Goal: Transaction & Acquisition: Book appointment/travel/reservation

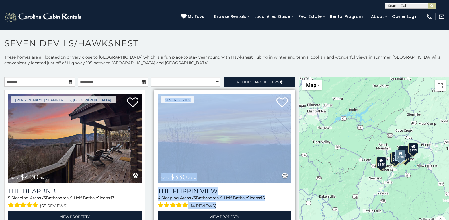
drag, startPoint x: 287, startPoint y: 135, endPoint x: 290, endPoint y: 201, distance: 65.6
click at [290, 201] on div "Seven Devils from $330 daily The Flippin View 4 Sleeping Areas / 3 Bathrooms / …" at bounding box center [224, 158] width 141 height 137
drag, startPoint x: 290, startPoint y: 201, endPoint x: 270, endPoint y: 195, distance: 20.9
click at [270, 195] on div "4 Sleeping Areas / 3 Bathrooms / 1 Half Baths / Sleeps: 16 (14 reviews)" at bounding box center [225, 202] width 134 height 15
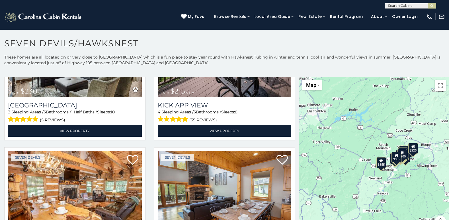
scroll to position [1578, 0]
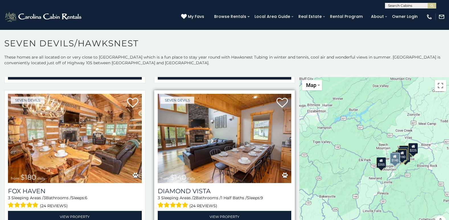
click at [223, 144] on img at bounding box center [225, 139] width 134 height 90
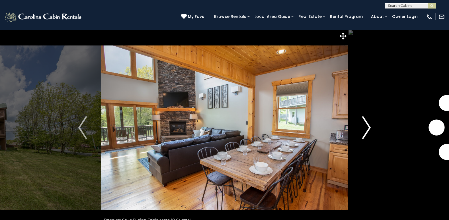
click at [362, 128] on img "Next" at bounding box center [366, 128] width 9 height 23
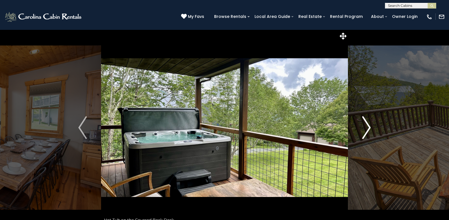
click at [362, 128] on img "Next" at bounding box center [366, 128] width 9 height 23
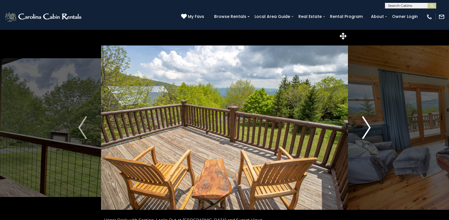
click at [362, 128] on img "Next" at bounding box center [366, 128] width 9 height 23
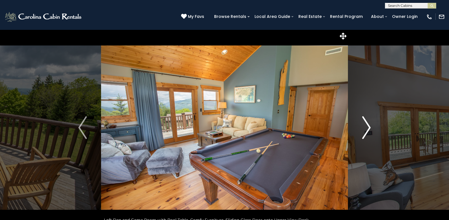
click at [362, 128] on img "Next" at bounding box center [366, 128] width 9 height 23
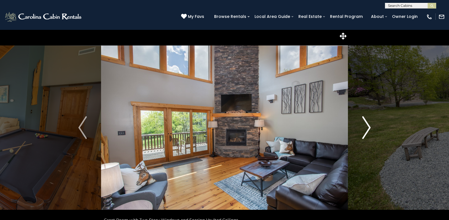
click at [362, 128] on img "Next" at bounding box center [366, 128] width 9 height 23
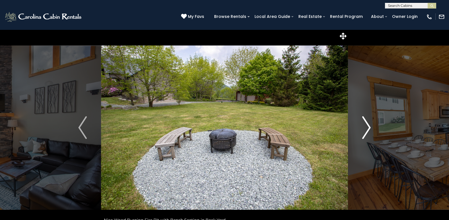
click at [362, 128] on img "Next" at bounding box center [366, 128] width 9 height 23
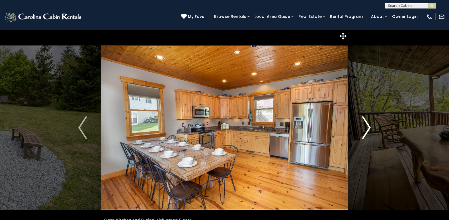
click at [362, 128] on img "Next" at bounding box center [366, 128] width 9 height 23
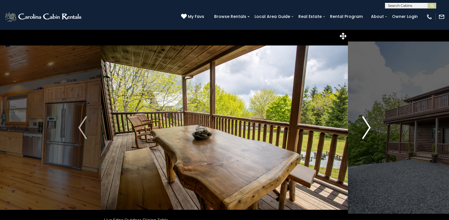
click at [362, 128] on img "Next" at bounding box center [366, 128] width 9 height 23
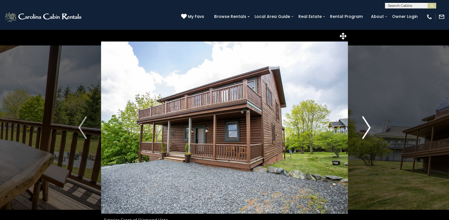
click at [362, 128] on img "Next" at bounding box center [366, 128] width 9 height 23
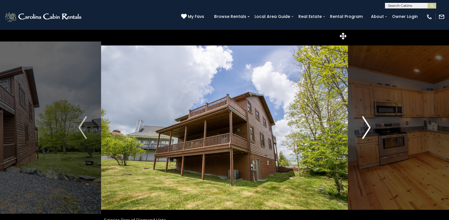
click at [362, 128] on img "Next" at bounding box center [366, 128] width 9 height 23
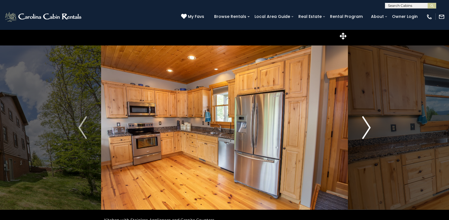
click at [362, 128] on img "Next" at bounding box center [366, 128] width 9 height 23
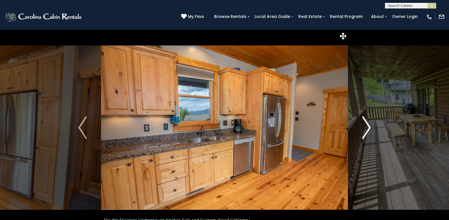
click at [362, 128] on img "Next" at bounding box center [366, 128] width 9 height 23
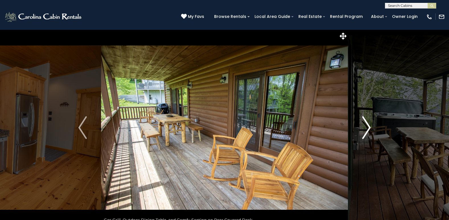
click at [362, 128] on img "Next" at bounding box center [366, 128] width 9 height 23
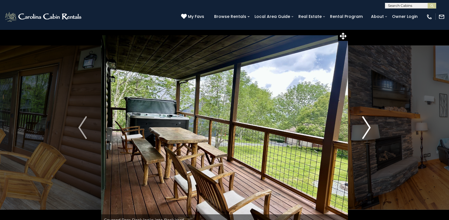
click at [362, 128] on img "Next" at bounding box center [366, 128] width 9 height 23
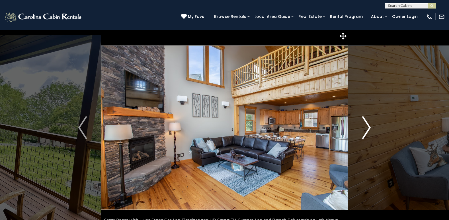
click at [362, 128] on img "Next" at bounding box center [366, 128] width 9 height 23
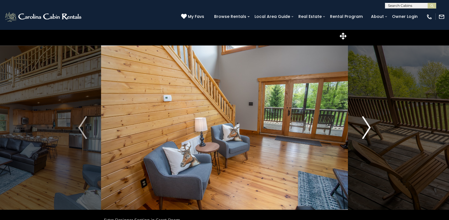
click at [362, 128] on img "Next" at bounding box center [366, 128] width 9 height 23
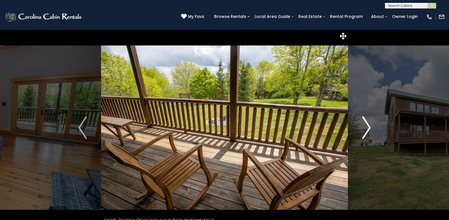
click at [362, 128] on img "Next" at bounding box center [366, 128] width 9 height 23
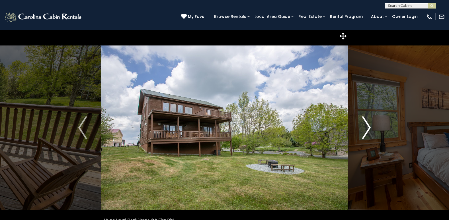
click at [362, 128] on img "Next" at bounding box center [366, 128] width 9 height 23
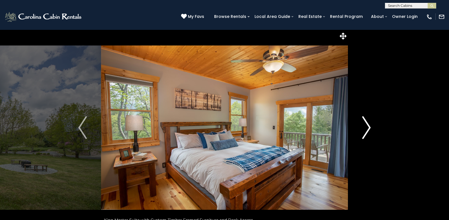
click at [367, 125] on img "Next" at bounding box center [366, 128] width 9 height 23
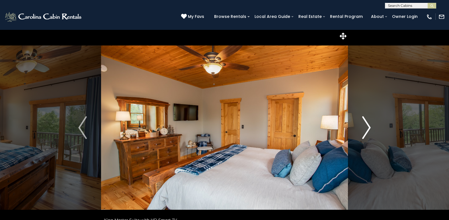
click at [367, 125] on img "Next" at bounding box center [366, 128] width 9 height 23
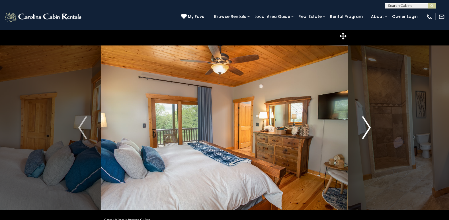
click at [367, 125] on img "Next" at bounding box center [366, 128] width 9 height 23
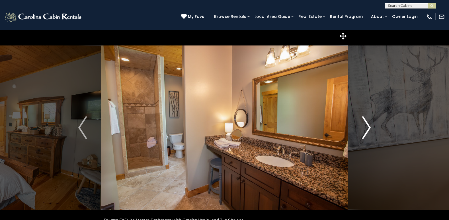
click at [367, 125] on img "Next" at bounding box center [366, 128] width 9 height 23
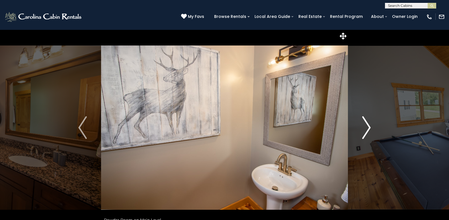
click at [367, 125] on img "Next" at bounding box center [366, 128] width 9 height 23
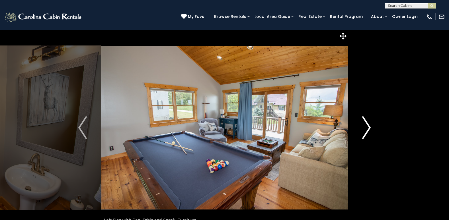
click at [367, 125] on img "Next" at bounding box center [366, 128] width 9 height 23
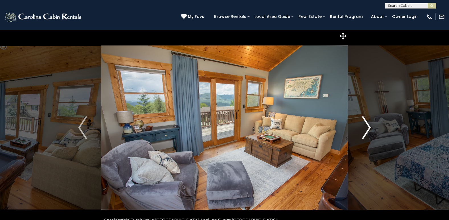
click at [367, 125] on img "Next" at bounding box center [366, 128] width 9 height 23
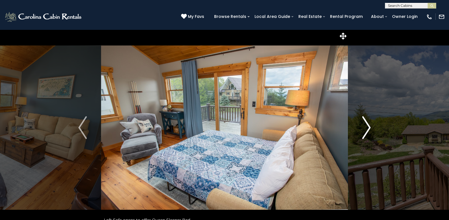
click at [367, 125] on img "Next" at bounding box center [366, 128] width 9 height 23
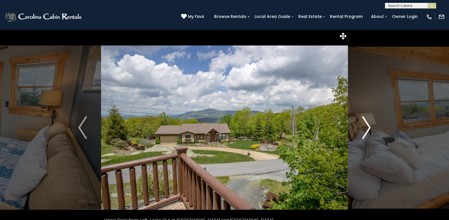
click at [367, 125] on img "Next" at bounding box center [366, 128] width 9 height 23
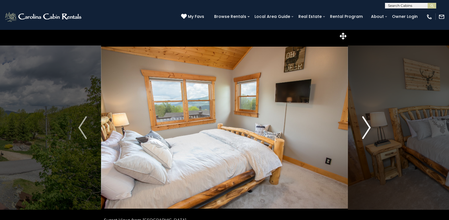
click at [367, 125] on img "Next" at bounding box center [366, 128] width 9 height 23
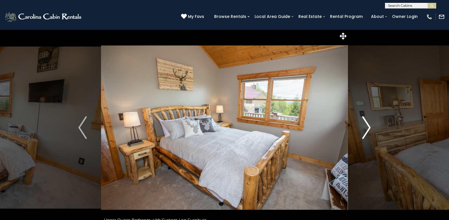
click at [367, 125] on img "Next" at bounding box center [366, 128] width 9 height 23
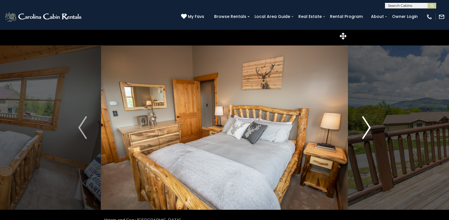
click at [367, 125] on img "Next" at bounding box center [366, 128] width 9 height 23
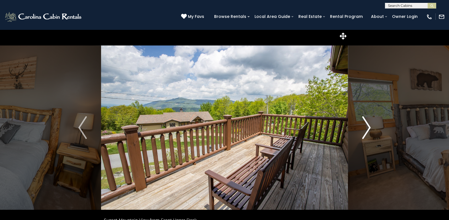
click at [367, 125] on img "Next" at bounding box center [366, 128] width 9 height 23
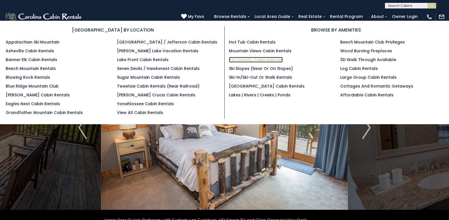
click at [237, 59] on link "Pet Friendly Cabin Rentals" at bounding box center [256, 60] width 54 height 6
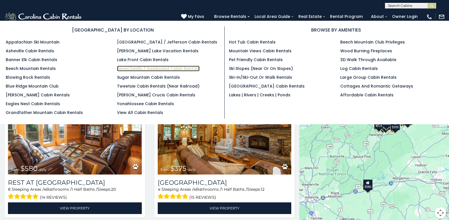
click at [143, 69] on link "Seven Devils / Hawksnest Cabin Rentals" at bounding box center [158, 69] width 83 height 6
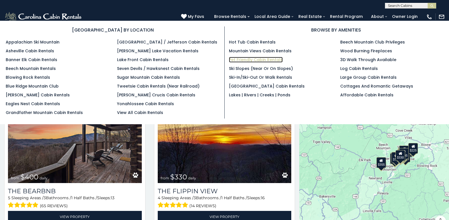
click at [241, 60] on link "Pet Friendly Cabin Rentals" at bounding box center [256, 60] width 54 height 6
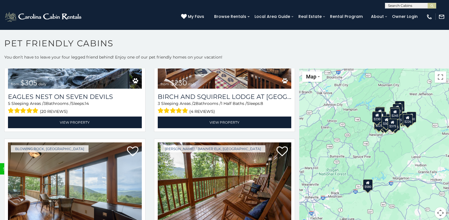
scroll to position [1919, 0]
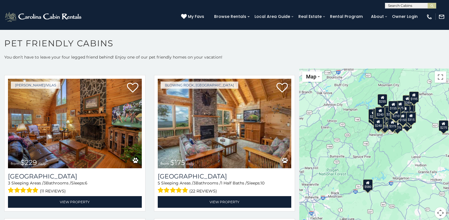
scroll to position [5276, 0]
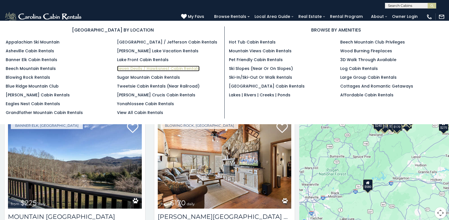
click at [133, 68] on link "Seven Devils / Hawksnest Cabin Rentals" at bounding box center [158, 69] width 83 height 6
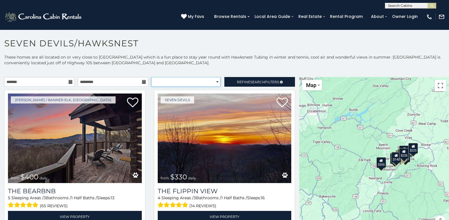
click at [216, 85] on select "**********" at bounding box center [186, 82] width 70 height 10
select select "*********"
click at [151, 77] on select "**********" at bounding box center [186, 82] width 70 height 10
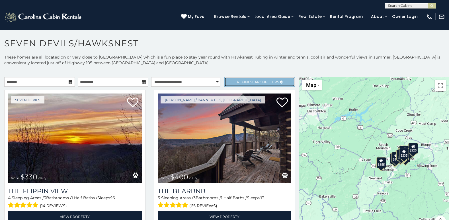
click at [268, 81] on span "Refine Search Filters" at bounding box center [258, 82] width 42 height 4
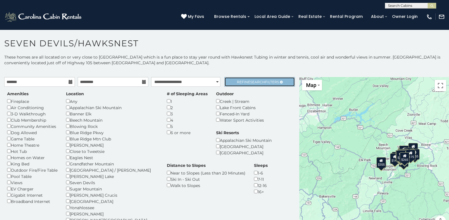
click at [264, 80] on span "Refine Search Filters" at bounding box center [258, 82] width 42 height 4
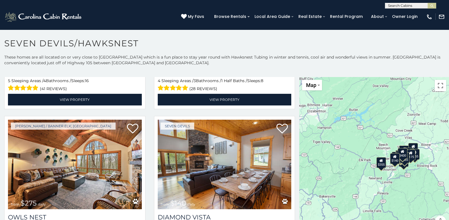
scroll to position [571, 0]
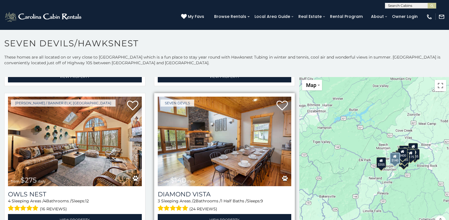
click at [201, 167] on img at bounding box center [225, 142] width 134 height 90
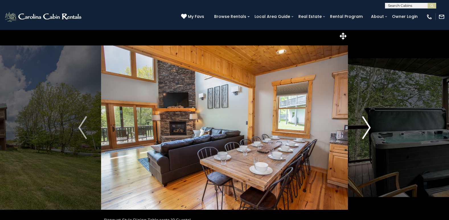
click at [365, 126] on img "Next" at bounding box center [366, 128] width 9 height 23
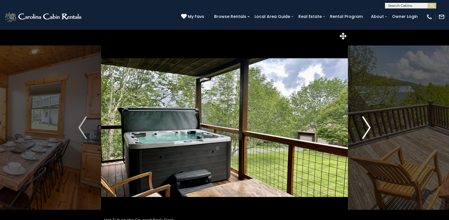
click at [365, 126] on img "Next" at bounding box center [366, 128] width 9 height 23
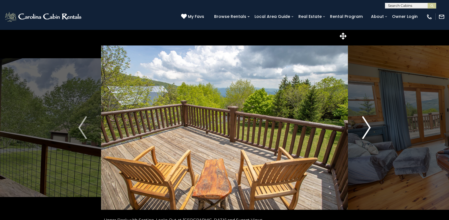
click at [365, 126] on img "Next" at bounding box center [366, 128] width 9 height 23
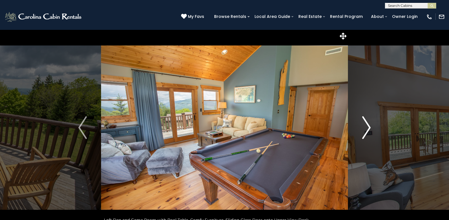
click at [365, 126] on img "Next" at bounding box center [366, 128] width 9 height 23
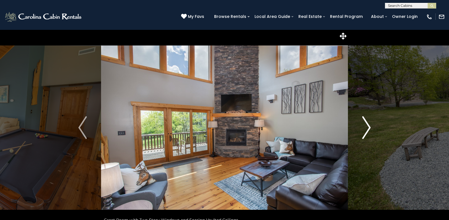
click at [365, 126] on img "Next" at bounding box center [366, 128] width 9 height 23
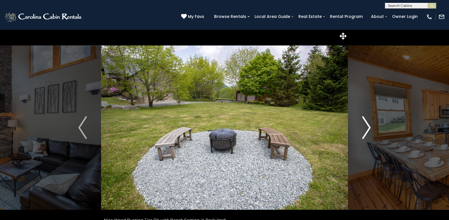
click at [365, 126] on img "Next" at bounding box center [366, 128] width 9 height 23
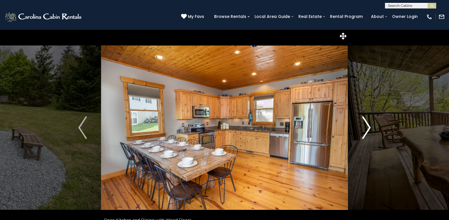
click at [365, 126] on img "Next" at bounding box center [366, 128] width 9 height 23
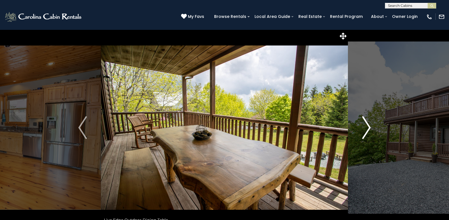
click at [365, 126] on img "Next" at bounding box center [366, 128] width 9 height 23
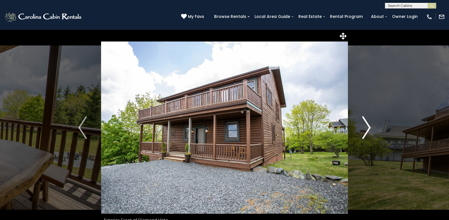
click at [365, 126] on img "Next" at bounding box center [366, 128] width 9 height 23
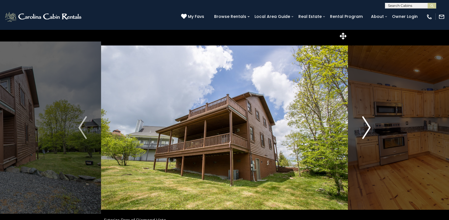
click at [365, 126] on img "Next" at bounding box center [366, 128] width 9 height 23
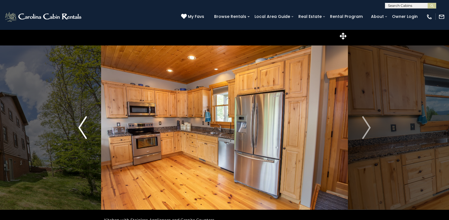
click at [78, 127] on img "Previous" at bounding box center [82, 128] width 9 height 23
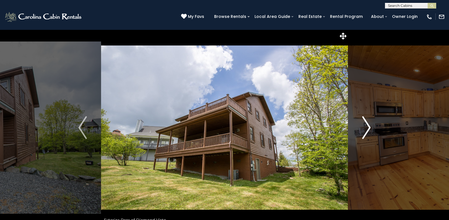
click at [365, 128] on img "Next" at bounding box center [366, 128] width 9 height 23
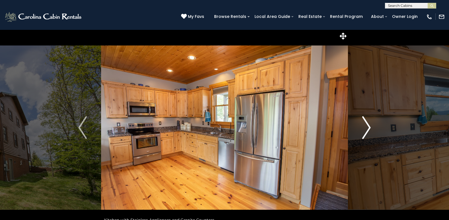
click at [365, 128] on img "Next" at bounding box center [366, 128] width 9 height 23
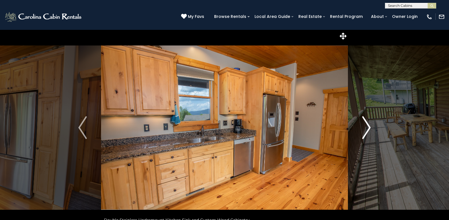
click at [365, 128] on img "Next" at bounding box center [366, 128] width 9 height 23
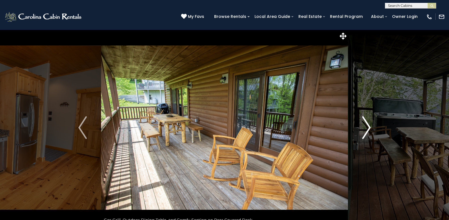
click at [365, 128] on img "Next" at bounding box center [366, 128] width 9 height 23
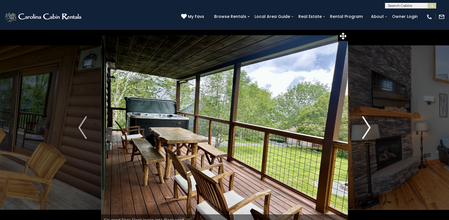
click at [365, 128] on img "Next" at bounding box center [366, 128] width 9 height 23
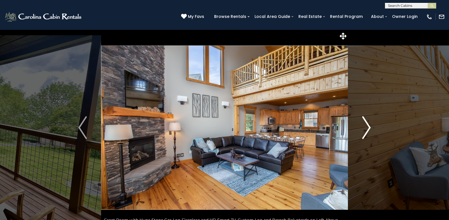
click at [365, 128] on img "Next" at bounding box center [366, 128] width 9 height 23
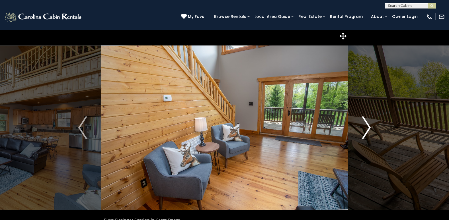
click at [365, 128] on img "Next" at bounding box center [366, 128] width 9 height 23
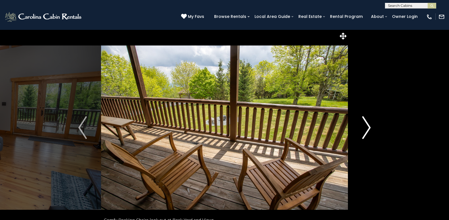
click at [365, 128] on img "Next" at bounding box center [366, 128] width 9 height 23
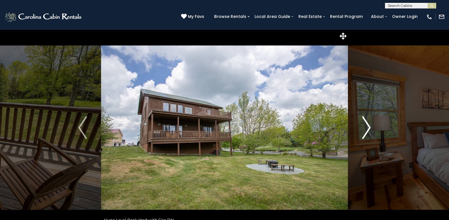
click at [365, 128] on img "Next" at bounding box center [366, 128] width 9 height 23
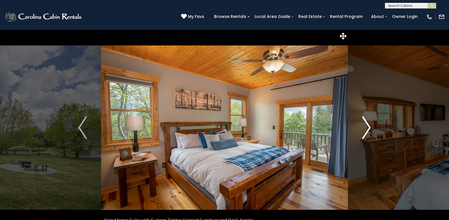
click at [365, 128] on img "Next" at bounding box center [366, 128] width 9 height 23
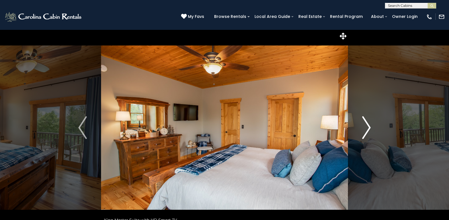
click at [365, 128] on img "Next" at bounding box center [366, 128] width 9 height 23
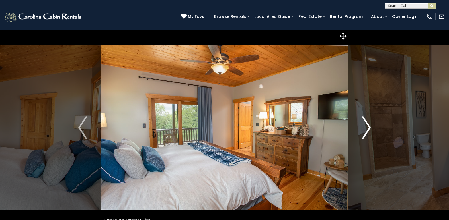
click at [365, 128] on img "Next" at bounding box center [366, 128] width 9 height 23
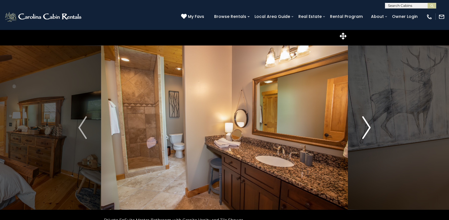
click at [365, 128] on img "Next" at bounding box center [366, 128] width 9 height 23
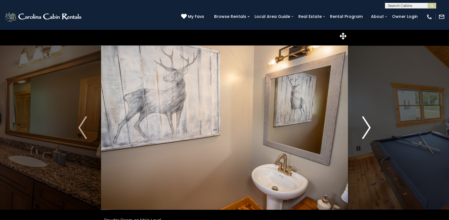
click at [365, 128] on img "Next" at bounding box center [366, 128] width 9 height 23
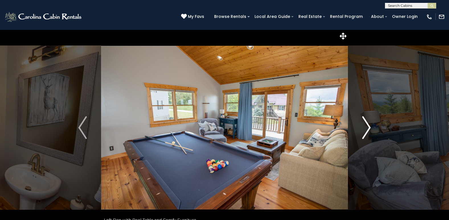
click at [365, 128] on img "Next" at bounding box center [366, 128] width 9 height 23
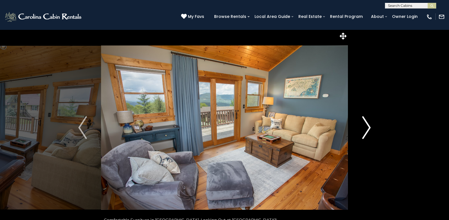
click at [365, 128] on img "Next" at bounding box center [366, 128] width 9 height 23
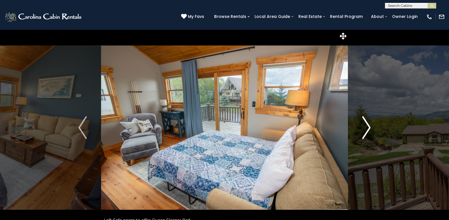
click at [365, 128] on img "Next" at bounding box center [366, 128] width 9 height 23
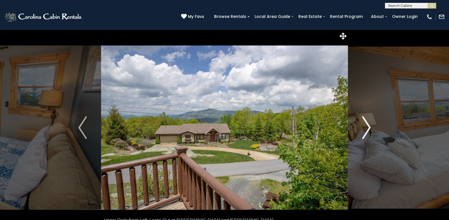
click at [365, 128] on img "Next" at bounding box center [366, 128] width 9 height 23
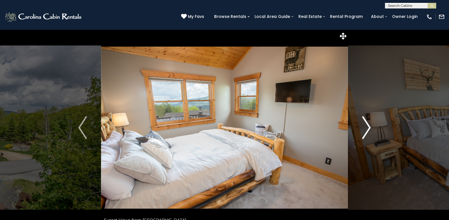
click at [365, 128] on img "Next" at bounding box center [366, 128] width 9 height 23
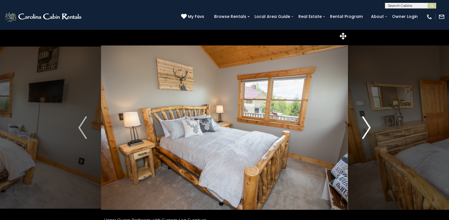
click at [365, 128] on img "Next" at bounding box center [366, 128] width 9 height 23
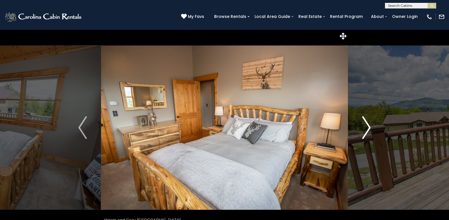
click at [365, 128] on img "Next" at bounding box center [366, 128] width 9 height 23
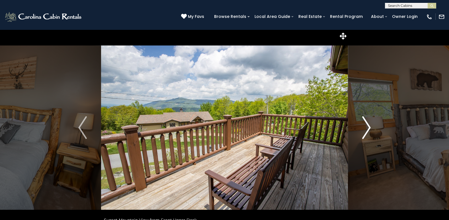
click at [365, 128] on img "Next" at bounding box center [366, 128] width 9 height 23
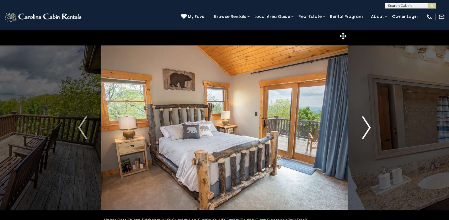
click at [365, 128] on img "Next" at bounding box center [366, 128] width 9 height 23
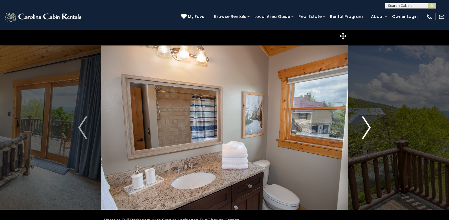
click at [365, 128] on img "Next" at bounding box center [366, 128] width 9 height 23
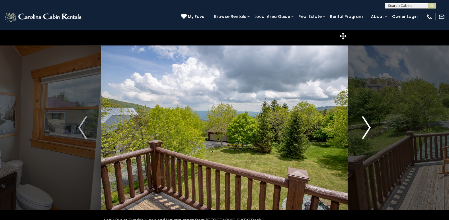
click at [365, 128] on img "Next" at bounding box center [366, 128] width 9 height 23
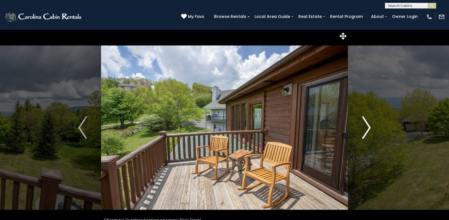
click at [365, 128] on img "Next" at bounding box center [366, 128] width 9 height 23
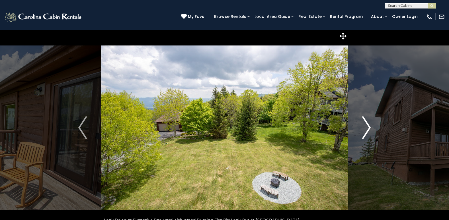
click at [365, 128] on img "Next" at bounding box center [366, 128] width 9 height 23
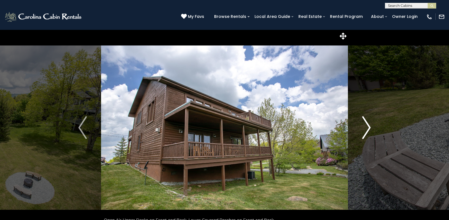
click at [365, 128] on img "Next" at bounding box center [366, 128] width 9 height 23
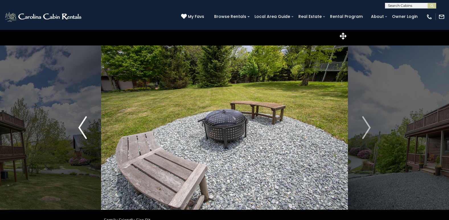
click at [82, 124] on img "Previous" at bounding box center [82, 128] width 9 height 23
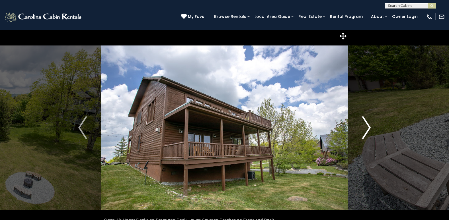
click at [367, 125] on img "Next" at bounding box center [366, 128] width 9 height 23
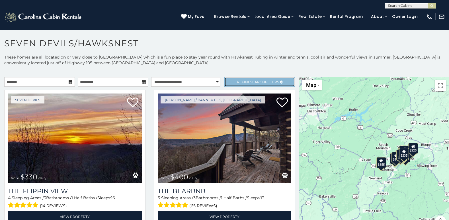
click at [258, 82] on span "Search" at bounding box center [257, 82] width 15 height 4
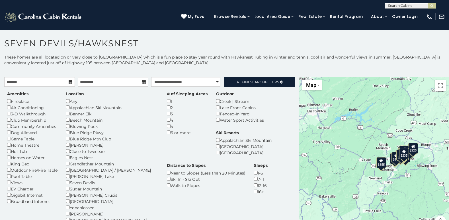
click at [266, 102] on div "Amenities Fireplace Air Conditioning 3-D Walkthrough Club Membership Community …" at bounding box center [150, 167] width 294 height 152
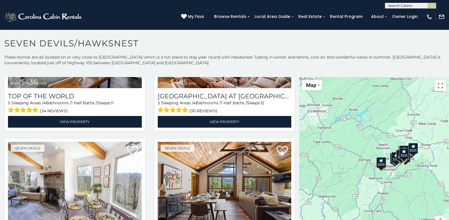
scroll to position [1088, 0]
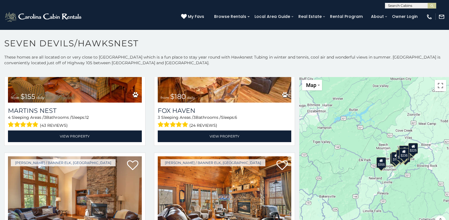
scroll to position [2149, 0]
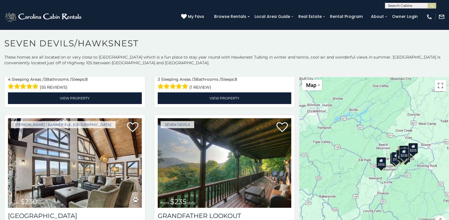
select select "**********"
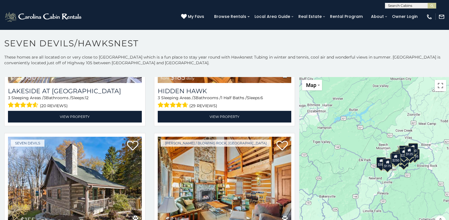
scroll to position [2855, 0]
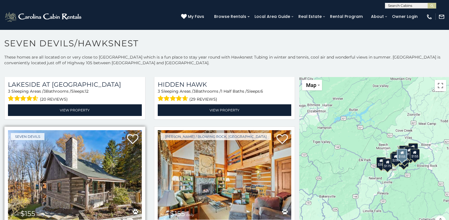
click at [67, 170] on img at bounding box center [75, 175] width 134 height 90
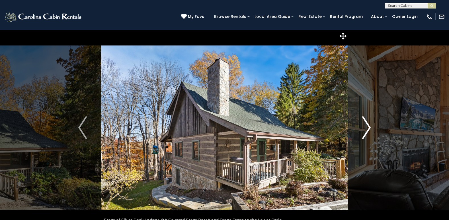
click at [367, 128] on img "Next" at bounding box center [366, 128] width 9 height 23
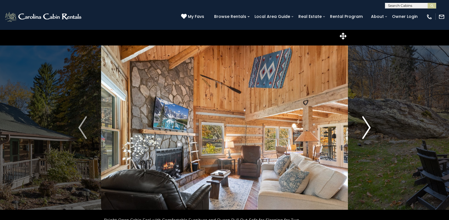
click at [367, 127] on img "Next" at bounding box center [366, 128] width 9 height 23
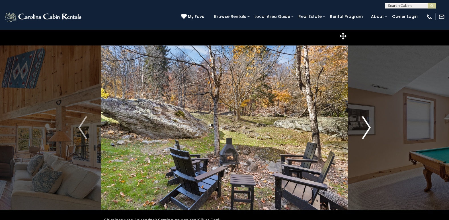
click at [367, 127] on img "Next" at bounding box center [366, 128] width 9 height 23
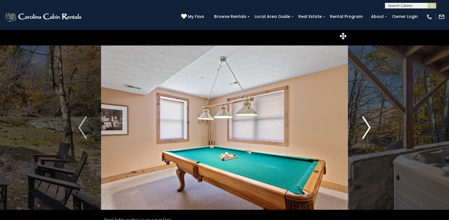
click at [367, 127] on img "Next" at bounding box center [366, 128] width 9 height 23
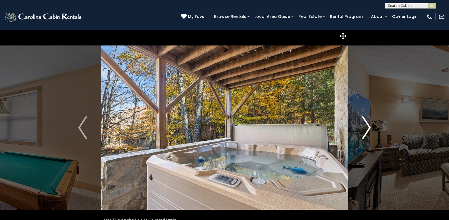
click at [367, 127] on img "Next" at bounding box center [366, 128] width 9 height 23
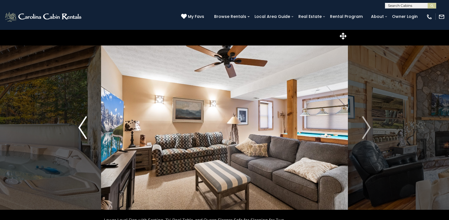
click at [86, 129] on img "Previous" at bounding box center [82, 128] width 9 height 23
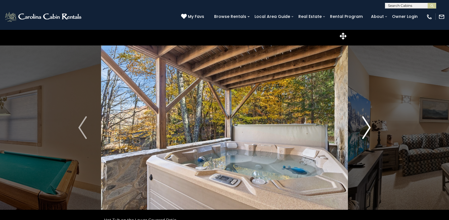
click at [366, 126] on img "Next" at bounding box center [366, 128] width 9 height 23
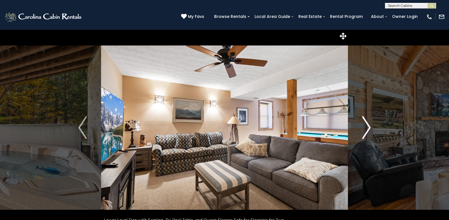
click at [366, 126] on img "Next" at bounding box center [366, 128] width 9 height 23
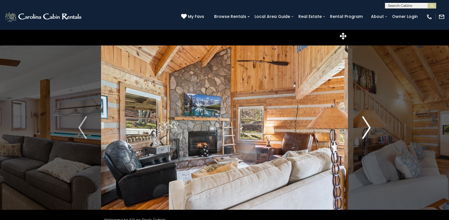
click at [366, 126] on img "Next" at bounding box center [366, 128] width 9 height 23
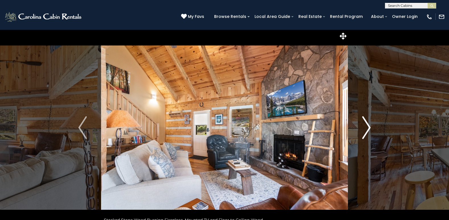
click at [368, 127] on img "Next" at bounding box center [366, 128] width 9 height 23
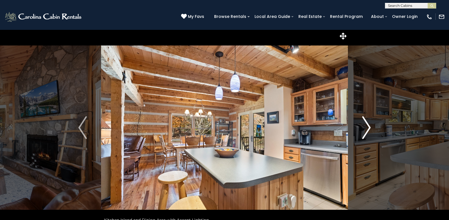
click at [368, 127] on img "Next" at bounding box center [366, 128] width 9 height 23
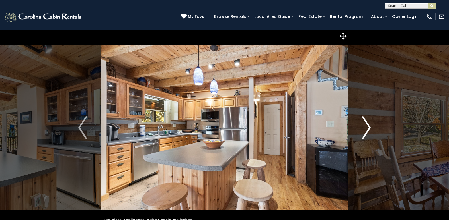
click at [368, 127] on img "Next" at bounding box center [366, 128] width 9 height 23
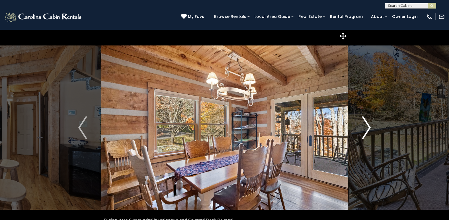
click at [368, 127] on img "Next" at bounding box center [366, 128] width 9 height 23
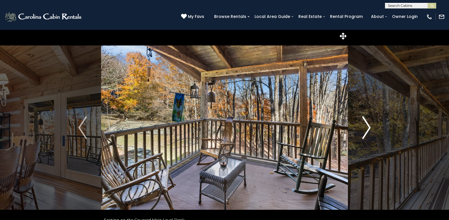
click at [366, 129] on img "Next" at bounding box center [366, 128] width 9 height 23
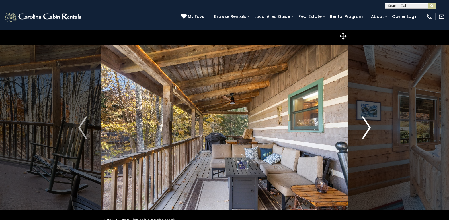
click at [366, 129] on img "Next" at bounding box center [366, 128] width 9 height 23
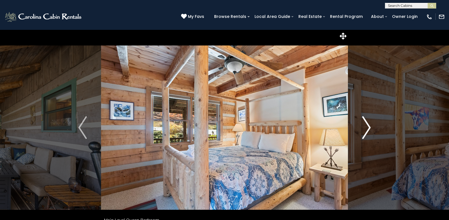
click at [366, 129] on img "Next" at bounding box center [366, 128] width 9 height 23
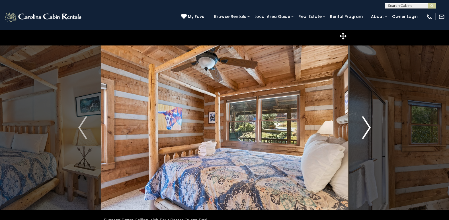
click at [366, 129] on img "Next" at bounding box center [366, 128] width 9 height 23
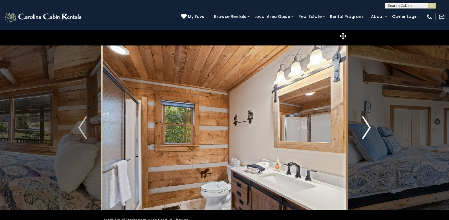
click at [366, 129] on img "Next" at bounding box center [366, 128] width 9 height 23
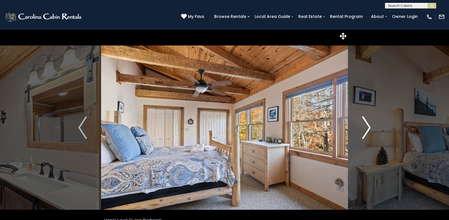
click at [366, 129] on img "Next" at bounding box center [366, 128] width 9 height 23
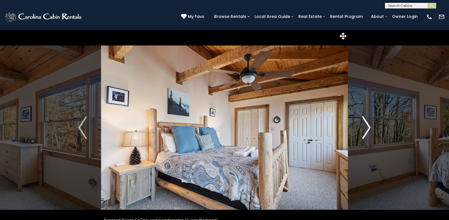
click at [366, 129] on img "Next" at bounding box center [366, 128] width 9 height 23
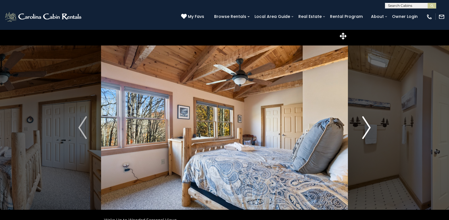
click at [366, 129] on img "Next" at bounding box center [366, 128] width 9 height 23
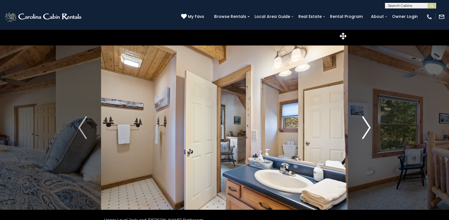
click at [366, 129] on img "Next" at bounding box center [366, 128] width 9 height 23
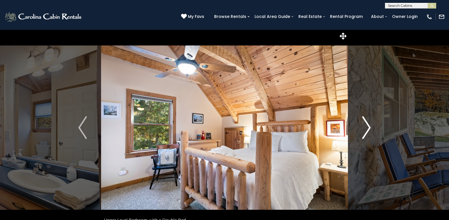
click at [366, 129] on img "Next" at bounding box center [366, 128] width 9 height 23
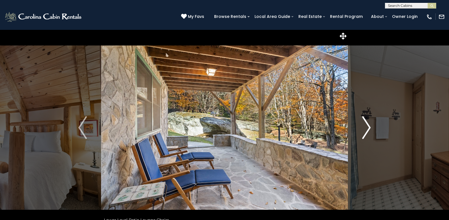
click at [366, 129] on img "Next" at bounding box center [366, 128] width 9 height 23
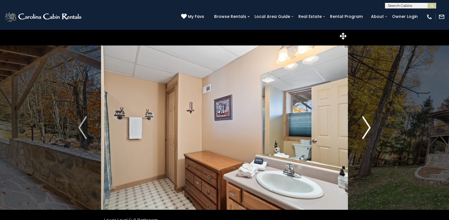
click at [366, 129] on img "Next" at bounding box center [366, 128] width 9 height 23
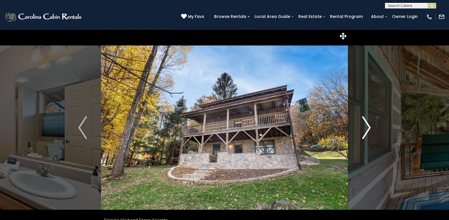
click at [365, 129] on img "Next" at bounding box center [366, 128] width 9 height 23
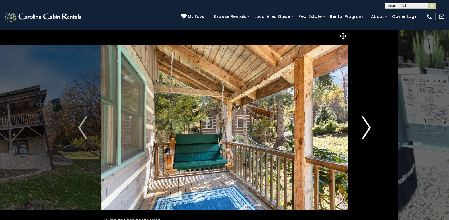
click at [368, 126] on img "Next" at bounding box center [366, 128] width 9 height 23
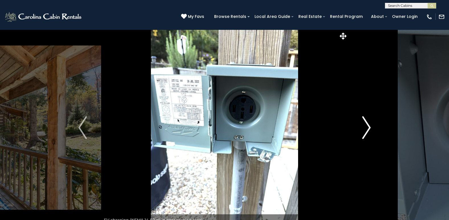
click at [368, 126] on img "Next" at bounding box center [366, 128] width 9 height 23
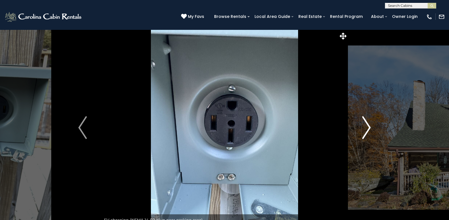
click at [368, 126] on img "Next" at bounding box center [366, 128] width 9 height 23
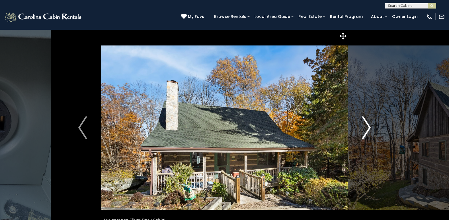
click at [368, 126] on img "Next" at bounding box center [366, 128] width 9 height 23
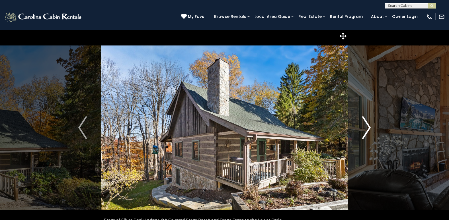
click at [368, 126] on img "Next" at bounding box center [366, 128] width 9 height 23
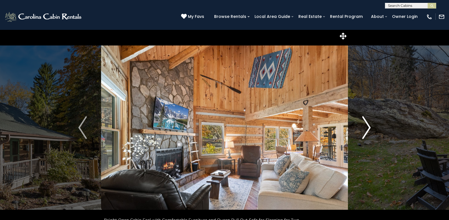
click at [368, 126] on img "Next" at bounding box center [366, 128] width 9 height 23
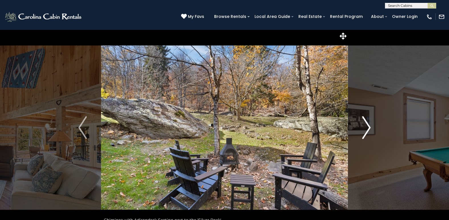
click at [368, 126] on img "Next" at bounding box center [366, 128] width 9 height 23
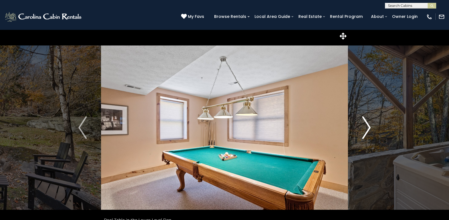
click at [368, 126] on img "Next" at bounding box center [366, 128] width 9 height 23
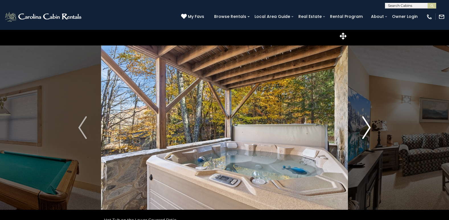
click at [368, 126] on img "Next" at bounding box center [366, 128] width 9 height 23
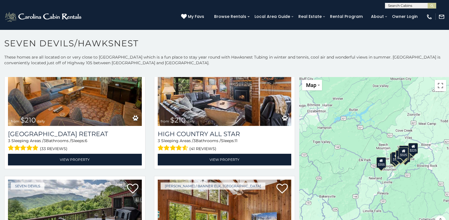
scroll to position [1849, 0]
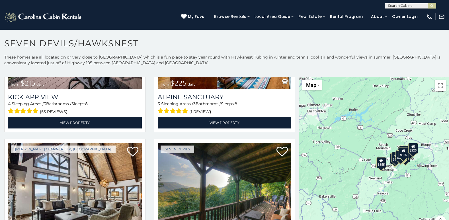
scroll to position [1984, 0]
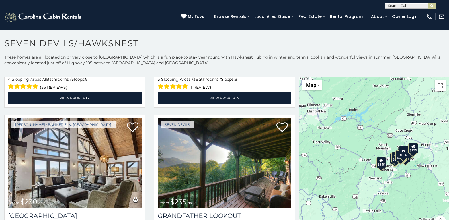
select select "**********"
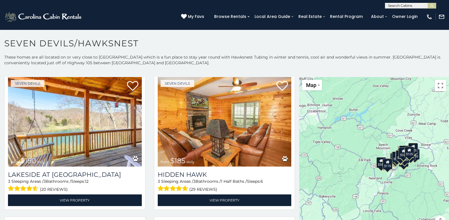
scroll to position [2568, 0]
